Goal: Find contact information: Find contact information

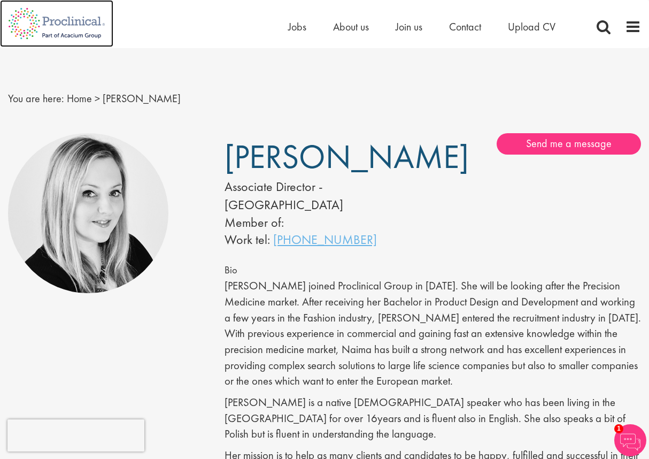
click at [95, 25] on img at bounding box center [56, 23] width 113 height 47
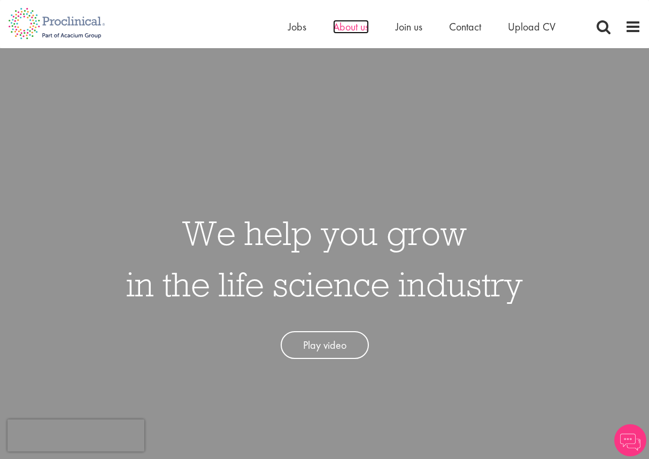
click at [339, 24] on span "About us" at bounding box center [351, 27] width 36 height 14
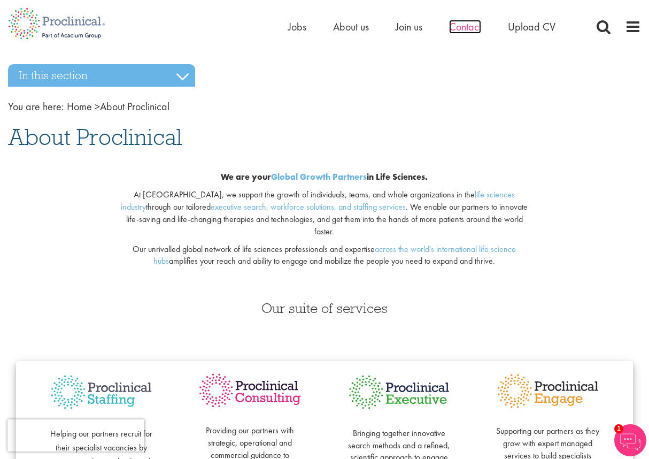
click at [475, 29] on span "Contact" at bounding box center [465, 27] width 32 height 14
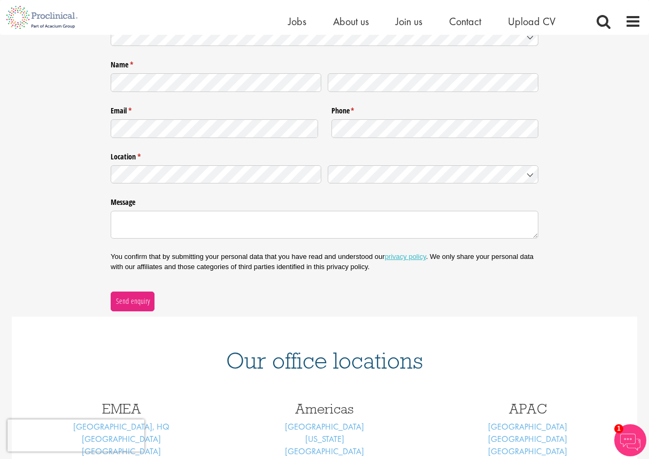
scroll to position [160, 0]
